Goal: Task Accomplishment & Management: Use online tool/utility

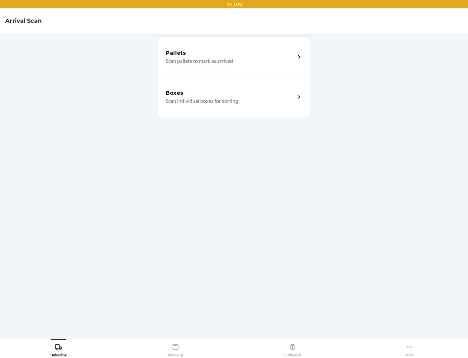
click at [231, 93] on div "Boxes" at bounding box center [231, 93] width 130 height 8
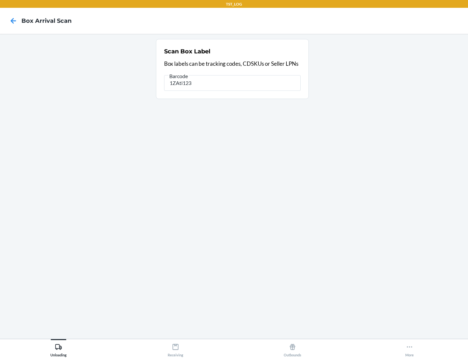
type input "1ZAti123"
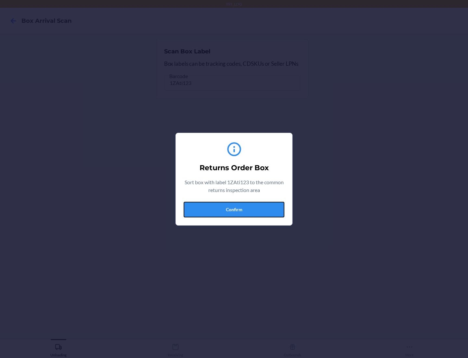
click at [234, 209] on button "Confirm" at bounding box center [234, 210] width 101 height 16
